Goal: Check status: Check status

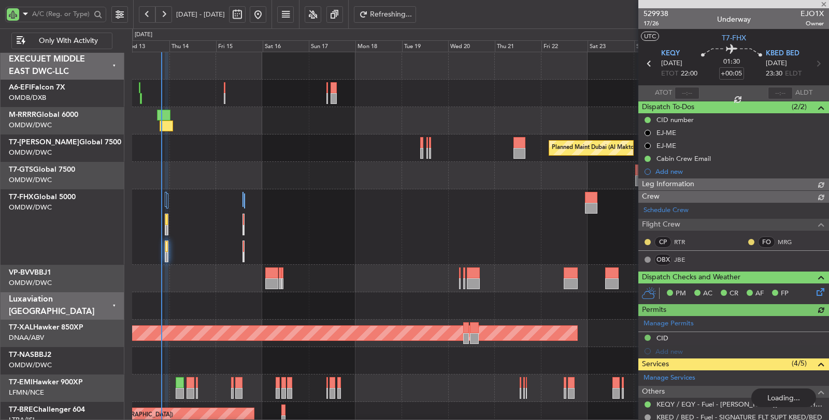
type input "[PERSON_NAME] (SYS)"
type input "7023"
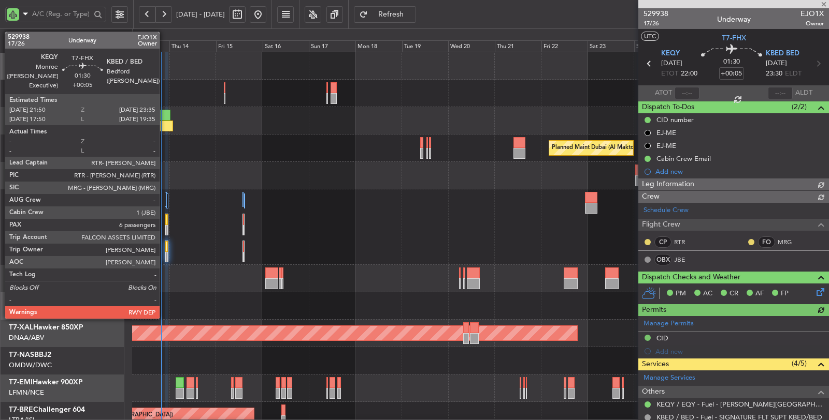
type input "[PERSON_NAME] (SYS)"
type input "7023"
click at [165, 254] on div at bounding box center [166, 257] width 3 height 11
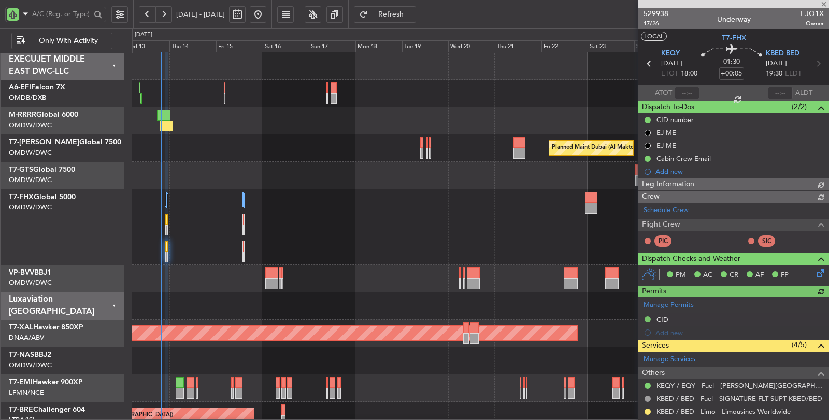
type input "[PERSON_NAME] (SYS)"
type input "7023"
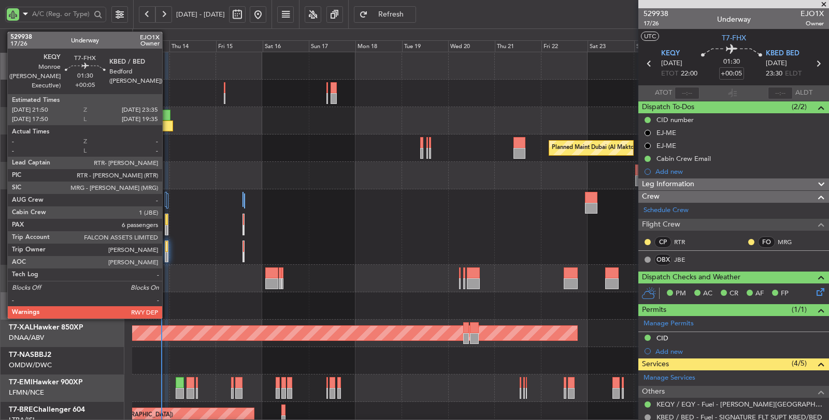
click at [167, 257] on div at bounding box center [166, 257] width 3 height 11
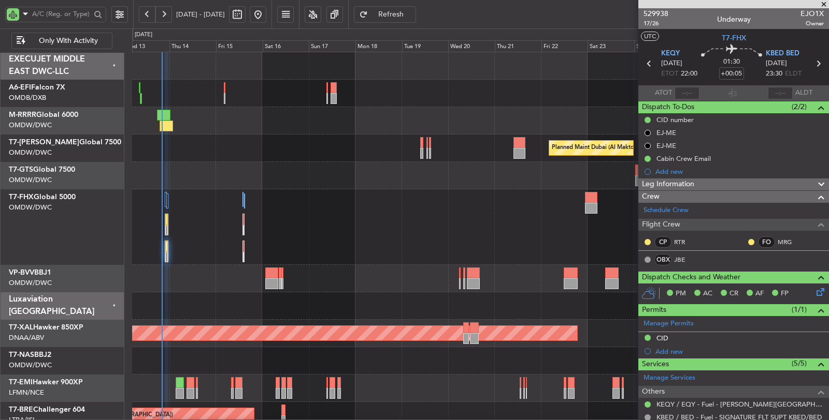
type input "[PERSON_NAME] (SYS)"
type input "7023"
type input "[PERSON_NAME] (SYS)"
type input "7023"
type input "[PERSON_NAME] (SYS)"
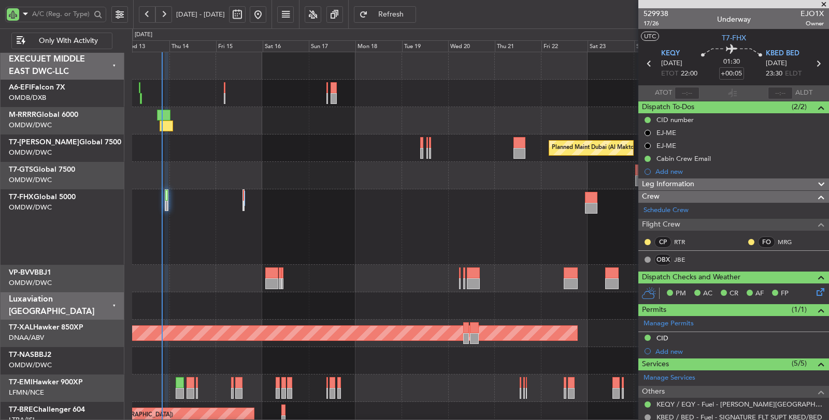
type input "7023"
type input "[PERSON_NAME] (SYS)"
type input "7023"
